Goal: Task Accomplishment & Management: Manage account settings

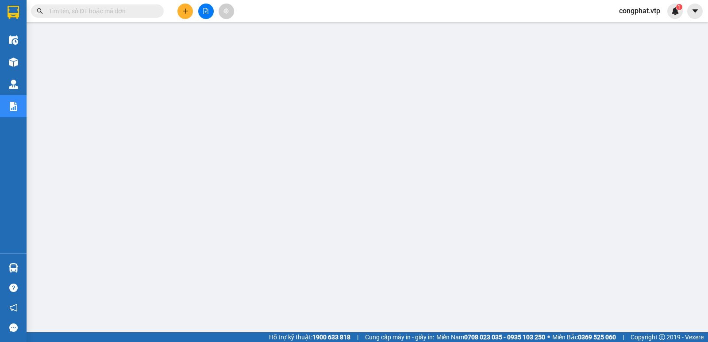
click at [652, 6] on span "congphat.vtp" at bounding box center [639, 10] width 55 height 11
click at [629, 28] on span "Đăng xuất" at bounding box center [644, 28] width 38 height 10
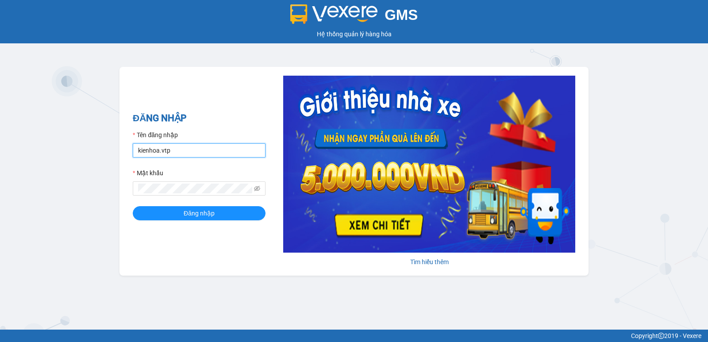
drag, startPoint x: 198, startPoint y: 147, endPoint x: 96, endPoint y: 152, distance: 102.4
click at [96, 152] on div "GMS Hệ thống quản lý hàng hóa ĐĂNG NHẬP Tên đăng nhập kienhoa.vtp Mật khẩu Đăng…" at bounding box center [354, 165] width 708 height 330
type input "congphat.vtp"
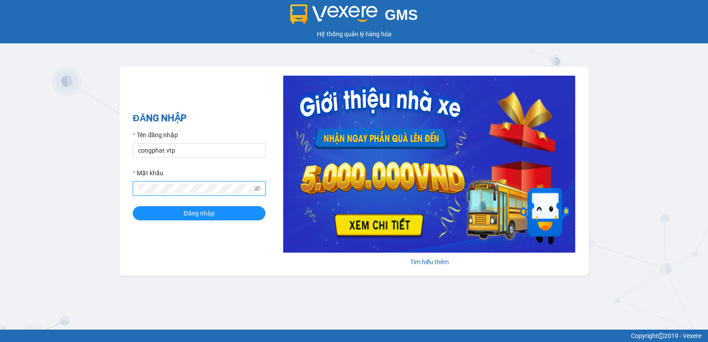
click at [0, 229] on div "GMS Hệ thống quản lý hàng hóa ĐĂNG NHẬP Tên đăng nhập congphat.vtp Mật khẩu Đăn…" at bounding box center [354, 165] width 708 height 330
click at [133, 206] on button "Đăng nhập" at bounding box center [199, 213] width 133 height 14
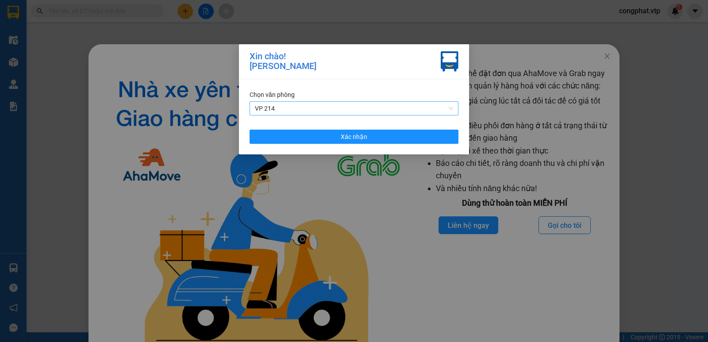
click at [302, 111] on span "VP 214" at bounding box center [354, 108] width 198 height 13
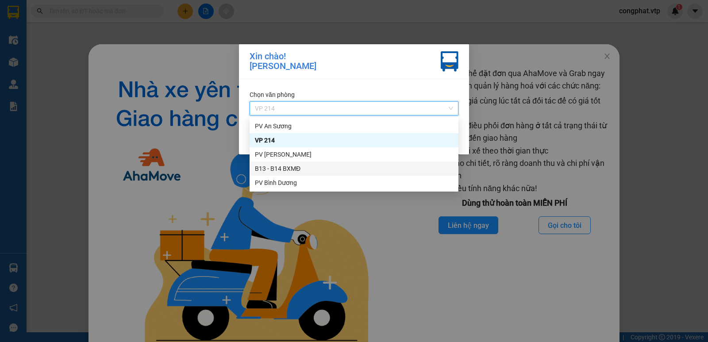
click at [311, 169] on div "B13 - B14 BXMĐ" at bounding box center [354, 169] width 198 height 10
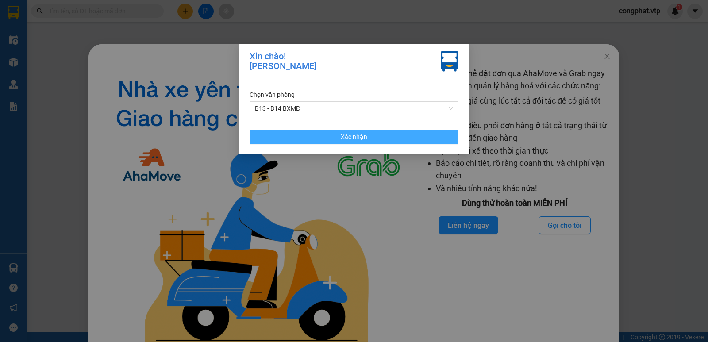
click at [330, 143] on button "Xác nhận" at bounding box center [354, 137] width 209 height 14
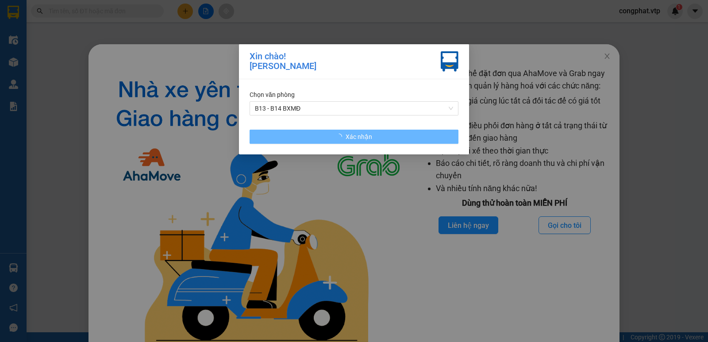
click at [183, 161] on img at bounding box center [257, 212] width 307 height 290
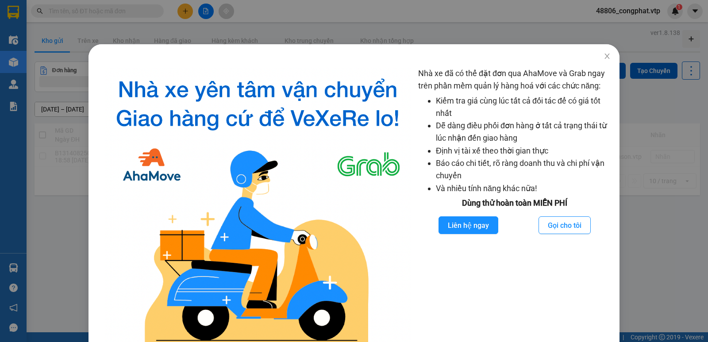
click at [47, 105] on div "Nhà xe đã có thể đặt đơn qua AhaMove và Grab ngay trên phần mềm quản lý hàng ho…" at bounding box center [354, 171] width 708 height 342
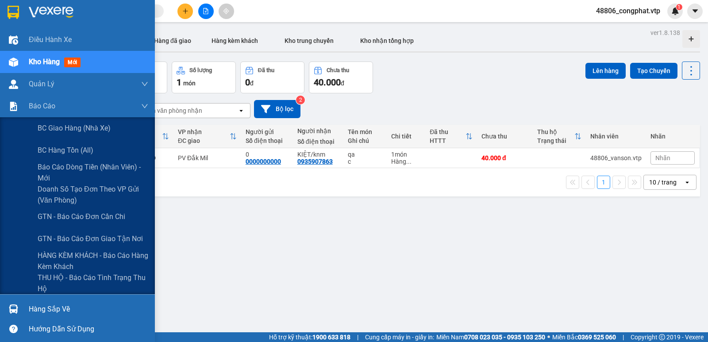
click at [17, 105] on img at bounding box center [13, 106] width 9 height 9
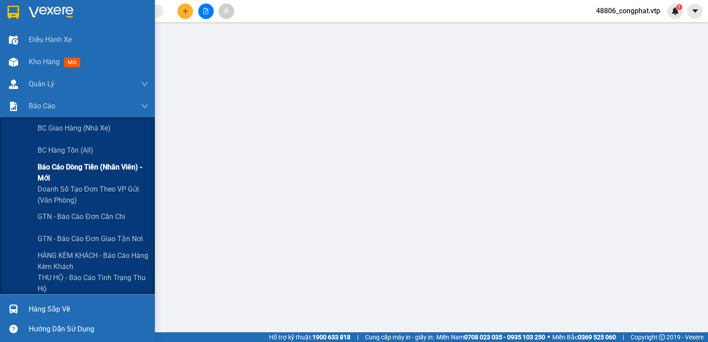
click at [65, 177] on span "Báo cáo dòng tiền (nhân viên) - mới" at bounding box center [93, 173] width 111 height 22
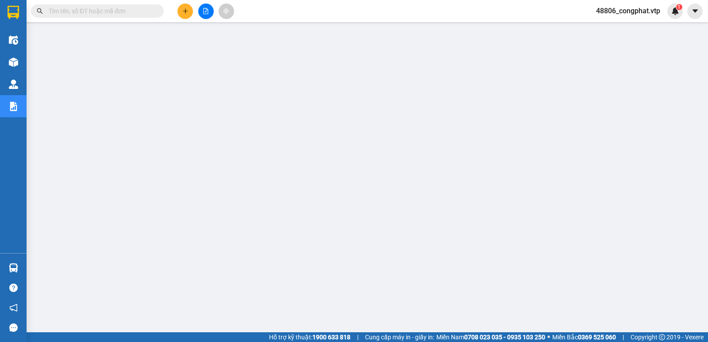
drag, startPoint x: 657, startPoint y: 12, endPoint x: 653, endPoint y: 15, distance: 4.9
click at [657, 13] on span "48806_congphat.vtp" at bounding box center [628, 10] width 78 height 11
click at [622, 26] on span "Đăng xuất" at bounding box center [632, 28] width 60 height 10
